Goal: Information Seeking & Learning: Learn about a topic

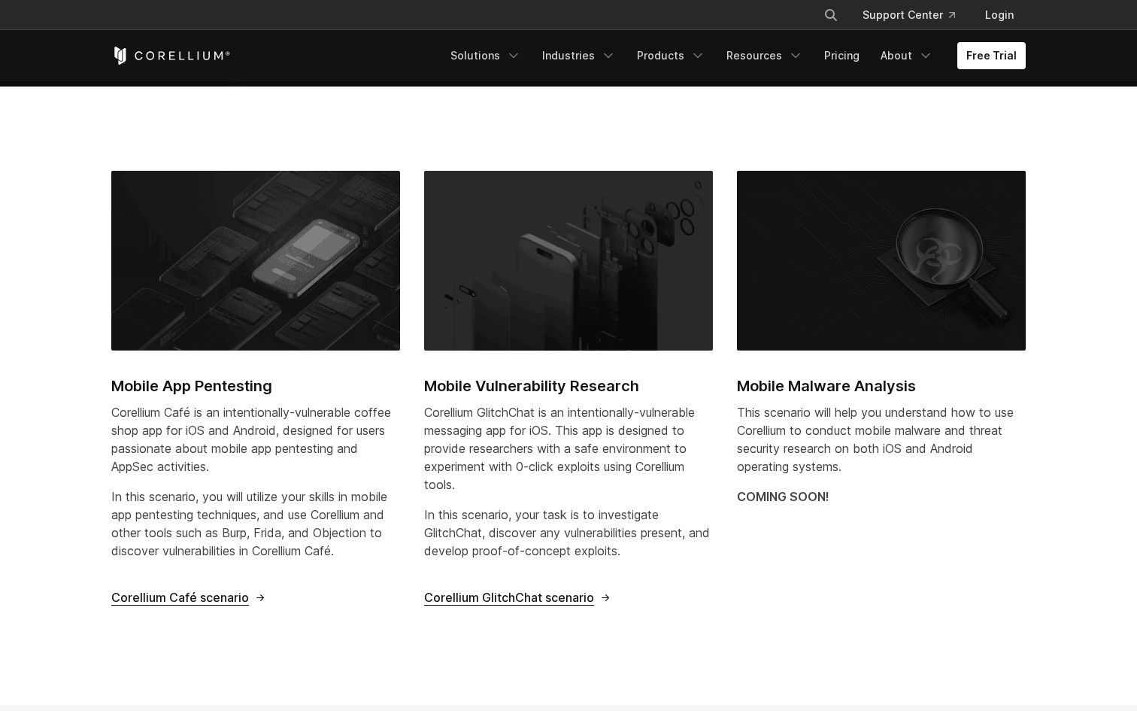
scroll to position [414, 0]
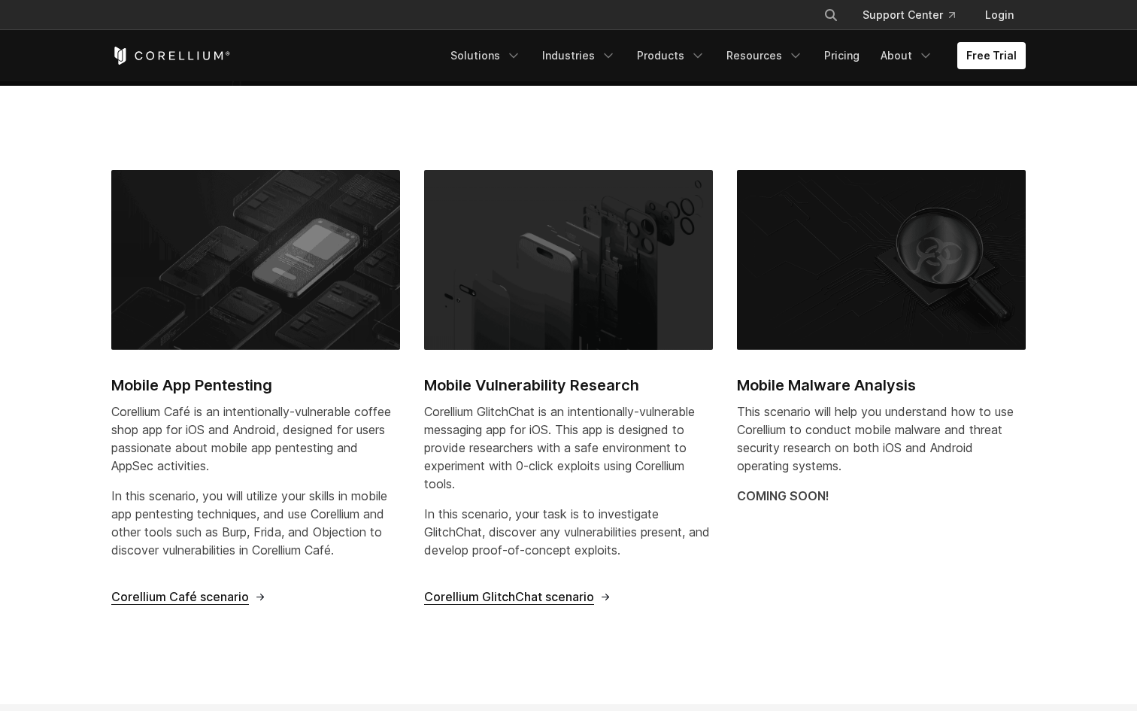
click at [227, 601] on span "Corellium Café scenario" at bounding box center [180, 597] width 138 height 16
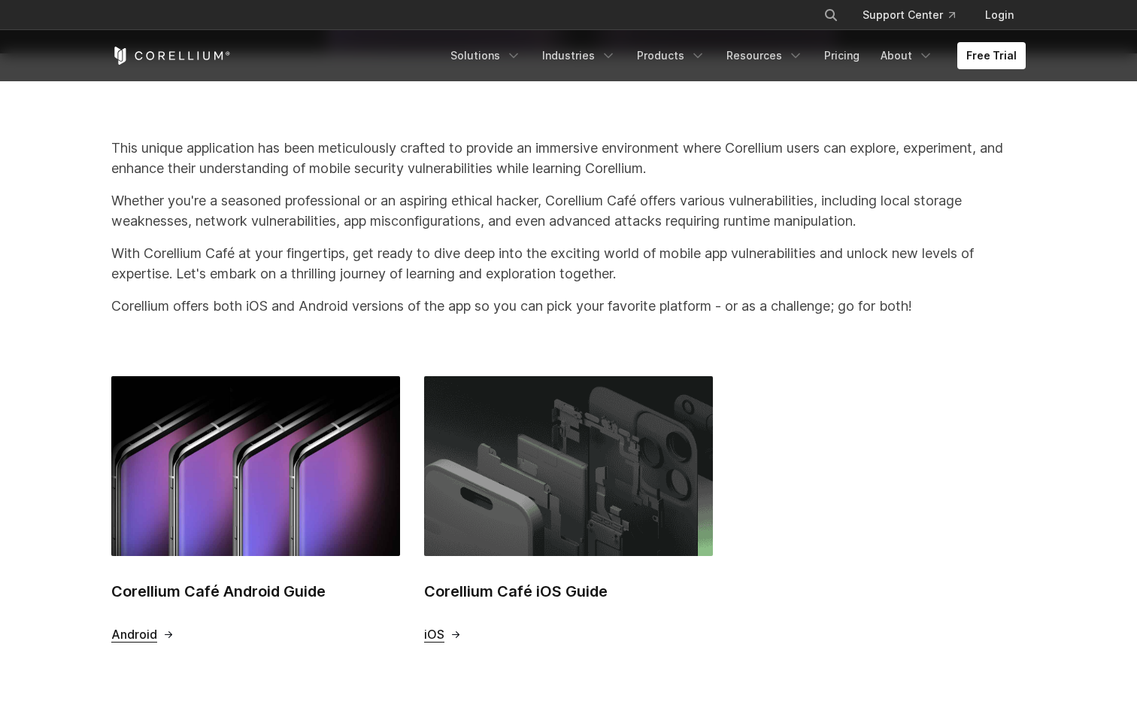
scroll to position [350, 0]
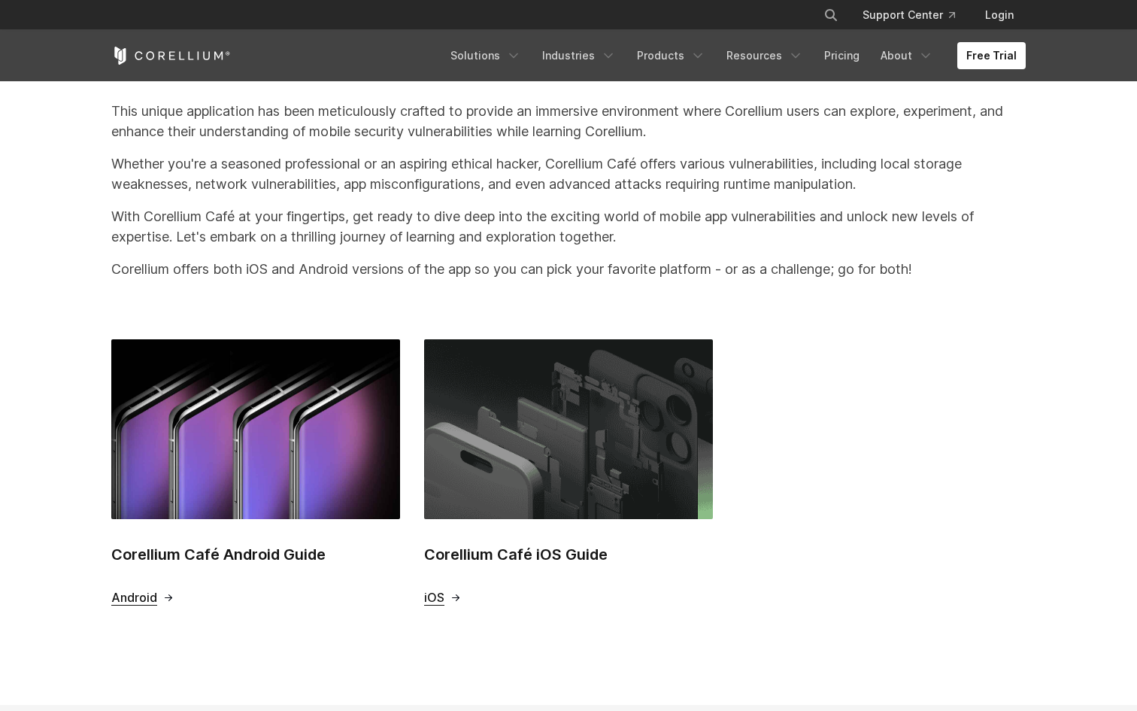
click at [440, 596] on span "iOS" at bounding box center [434, 598] width 20 height 16
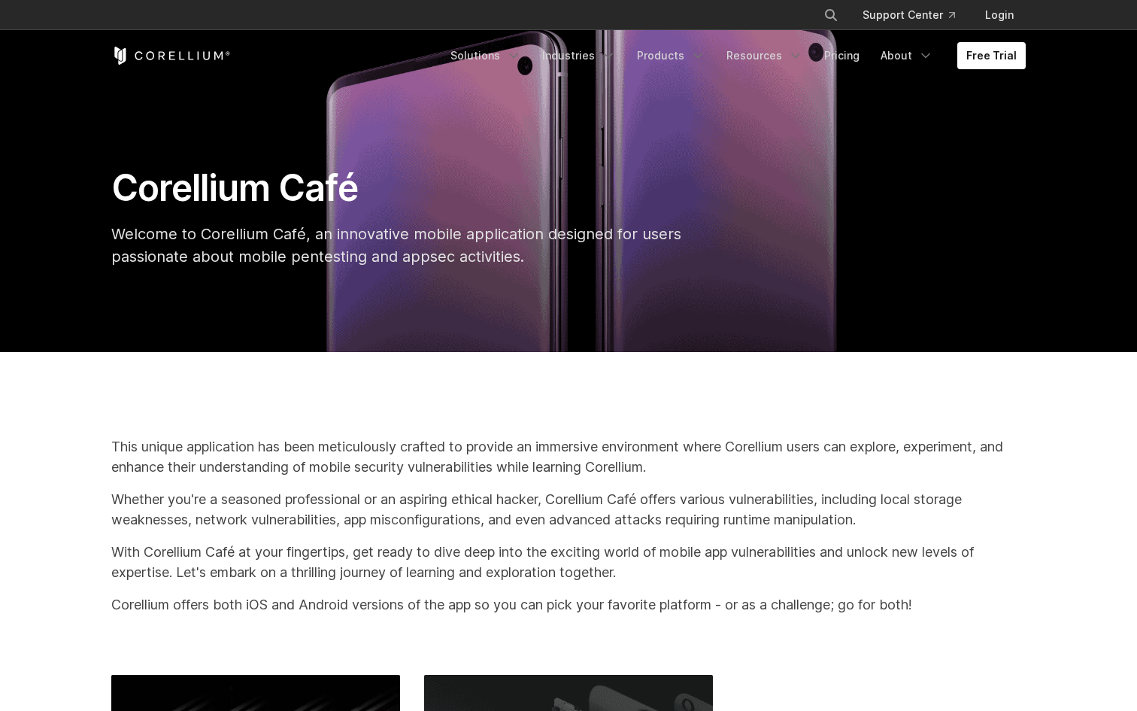
scroll to position [0, 0]
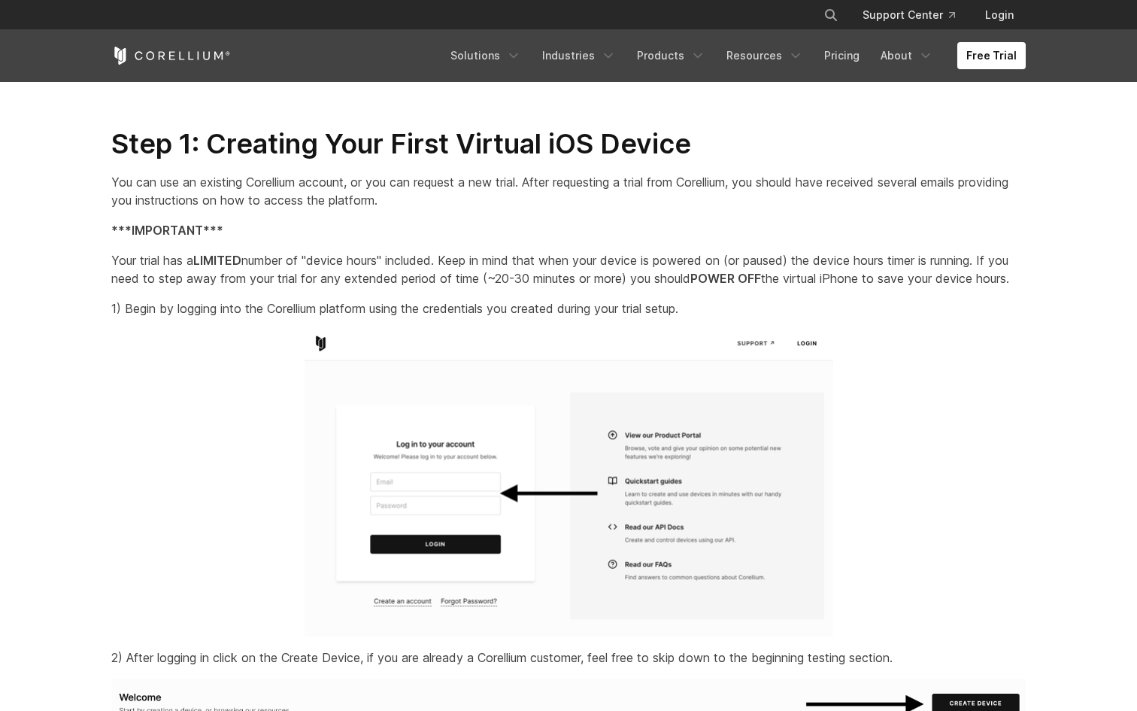
scroll to position [1434, 0]
